Goal: Use online tool/utility: Utilize a website feature to perform a specific function

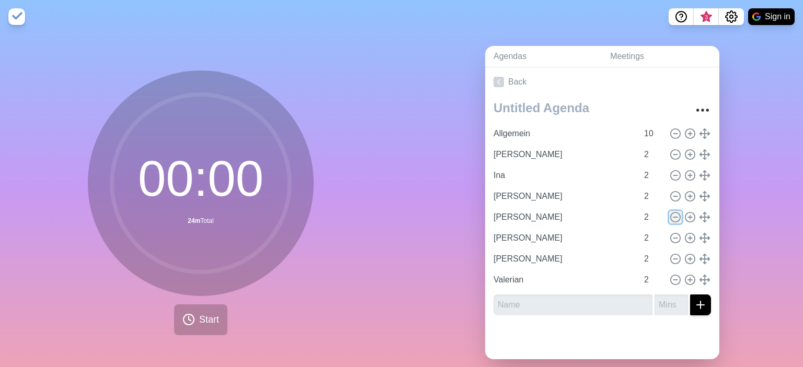
click at [677, 212] on icon at bounding box center [675, 217] width 11 height 11
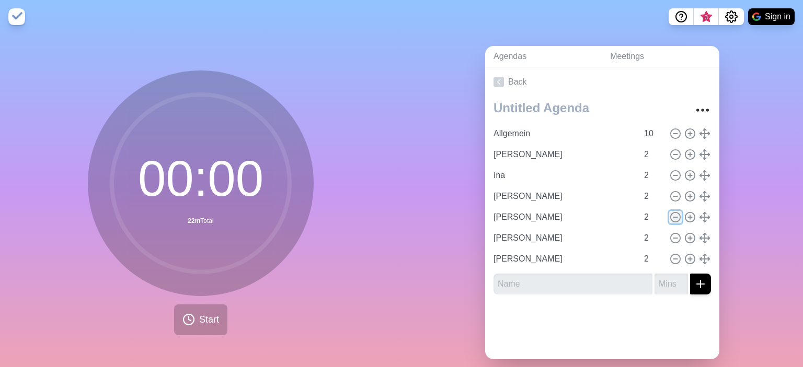
type input "[PERSON_NAME]"
type input "Valerian"
click at [212, 314] on span "Start" at bounding box center [209, 320] width 20 height 14
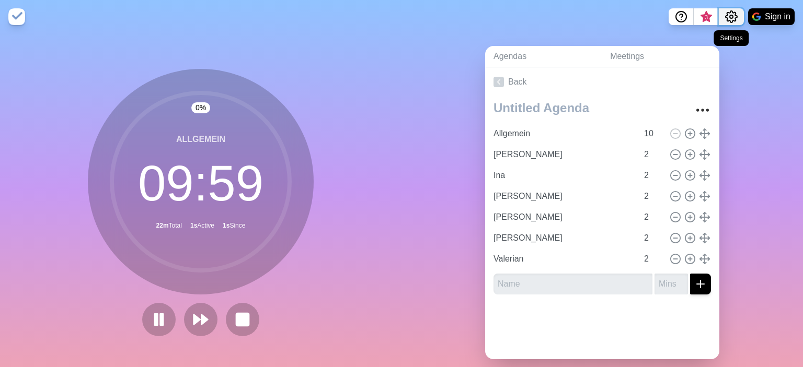
click at [735, 17] on icon "Settings" at bounding box center [731, 16] width 13 height 13
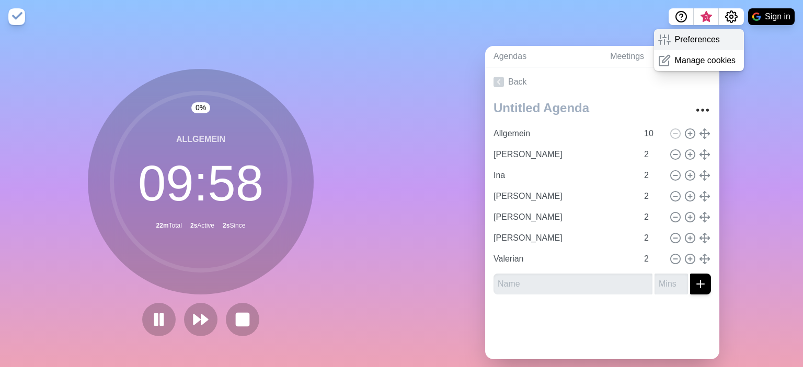
click at [694, 37] on p "Preferences" at bounding box center [697, 39] width 45 height 13
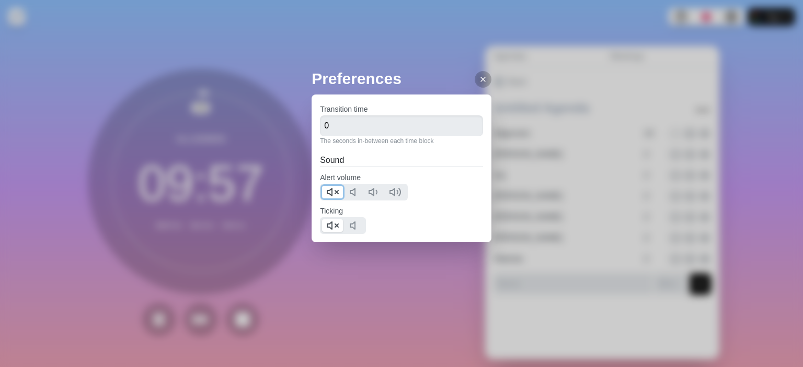
click at [333, 193] on icon at bounding box center [332, 192] width 13 height 13
click at [331, 228] on polygon at bounding box center [329, 225] width 5 height 7
click at [479, 75] on icon at bounding box center [483, 79] width 8 height 8
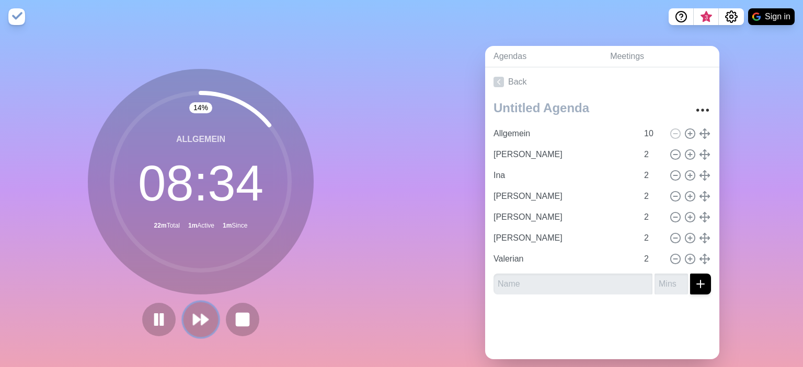
click at [202, 320] on polygon at bounding box center [204, 320] width 7 height 10
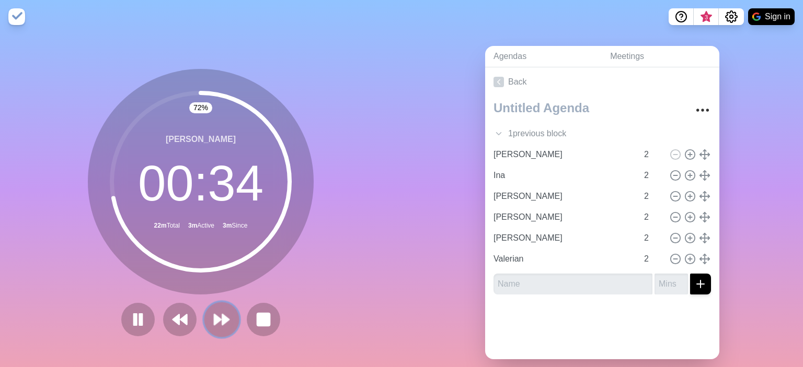
click at [222, 318] on polygon at bounding box center [225, 320] width 7 height 10
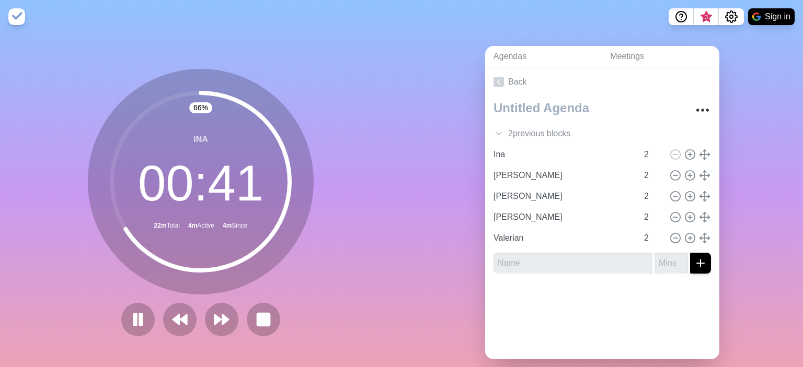
click at [403, 117] on div "Agendas Meetings Back 2 previous block s Allgemein 10 Moritz V 2 Ina 2 Moritz R…" at bounding box center [601, 206] width 401 height 347
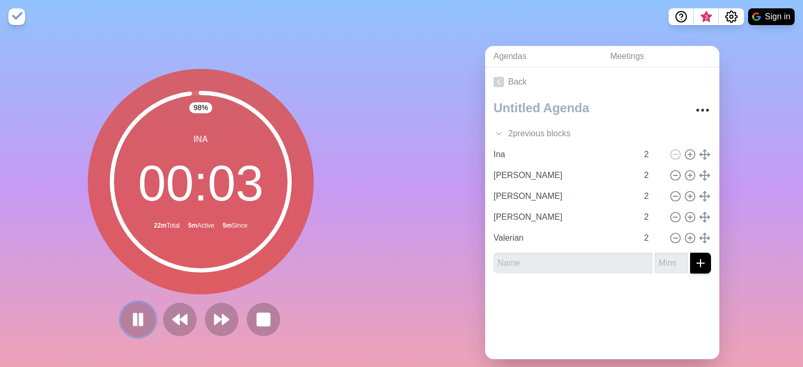
click at [137, 314] on rect at bounding box center [135, 319] width 3 height 11
click at [674, 175] on icon at bounding box center [675, 175] width 11 height 11
type input "[PERSON_NAME]"
type input "Valerian"
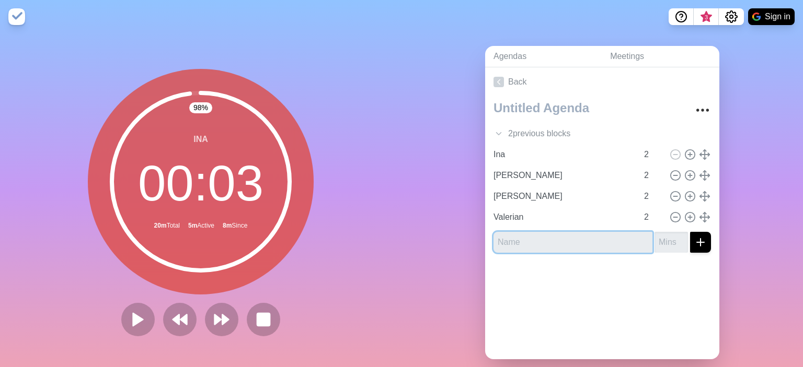
click at [538, 240] on input "text" at bounding box center [572, 242] width 159 height 21
type input "[PERSON_NAME]"
click at [679, 237] on input "1" at bounding box center [670, 242] width 33 height 21
type input "2"
click at [679, 237] on input "2" at bounding box center [670, 242] width 33 height 21
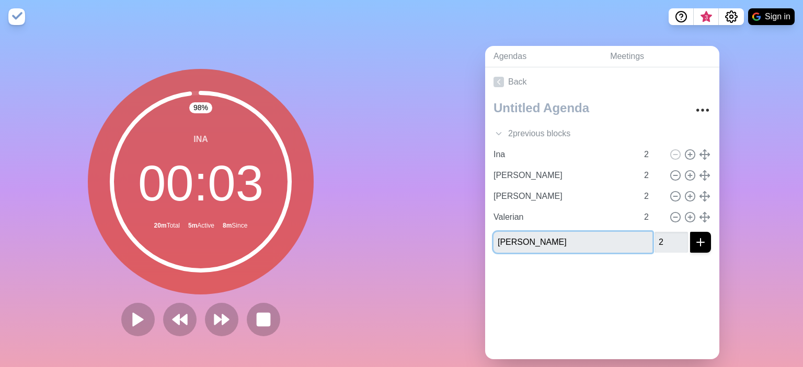
type input "[PERSON_NAME]"
click at [694, 237] on button "submit" at bounding box center [700, 242] width 21 height 21
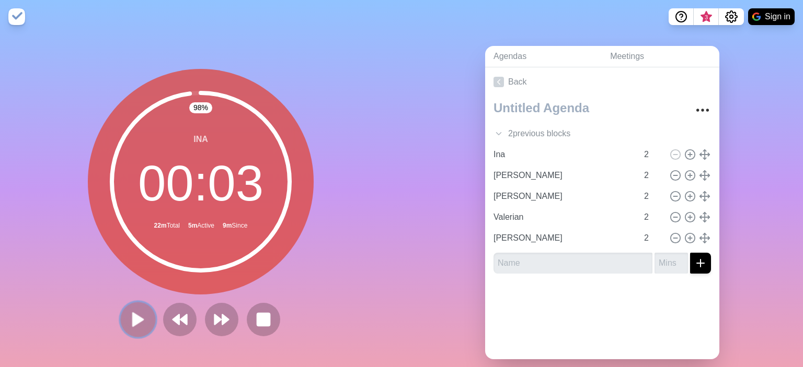
click at [141, 316] on icon at bounding box center [138, 320] width 18 height 18
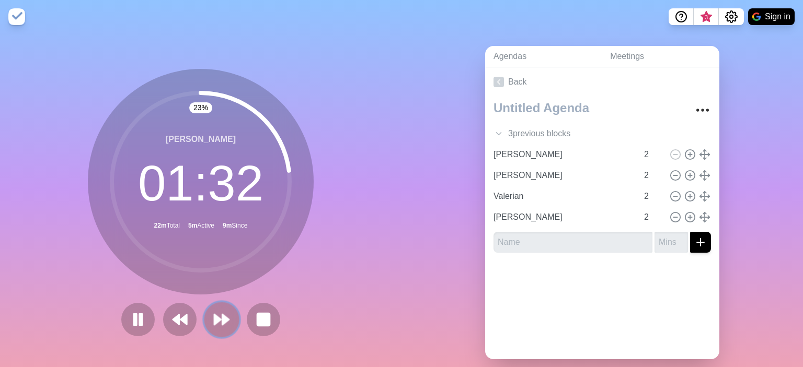
click at [224, 316] on polygon at bounding box center [225, 320] width 7 height 10
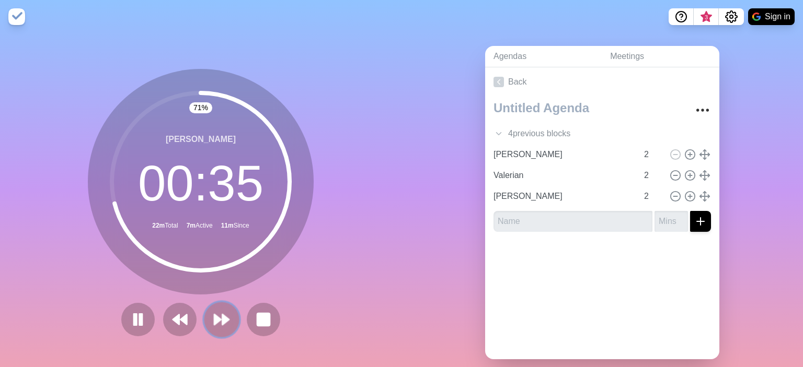
click at [214, 321] on polygon at bounding box center [217, 320] width 7 height 10
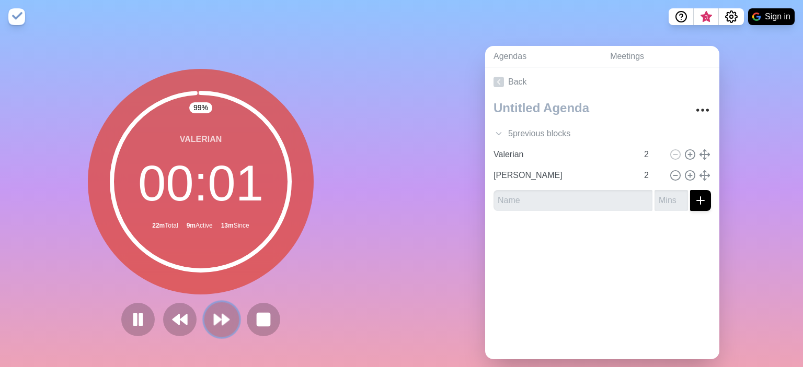
click at [219, 320] on polygon at bounding box center [217, 320] width 7 height 10
